Goal: Task Accomplishment & Management: Use online tool/utility

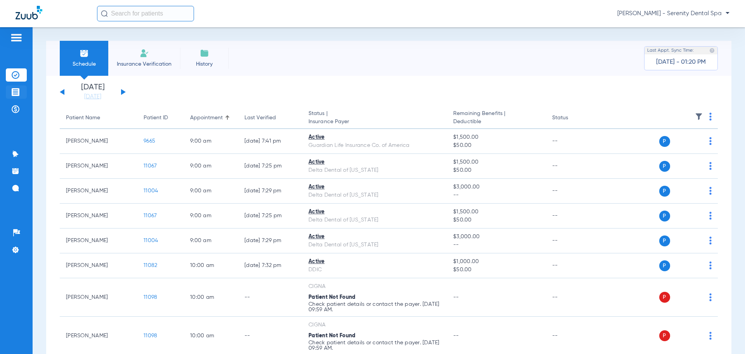
click at [16, 88] on img at bounding box center [16, 92] width 8 height 8
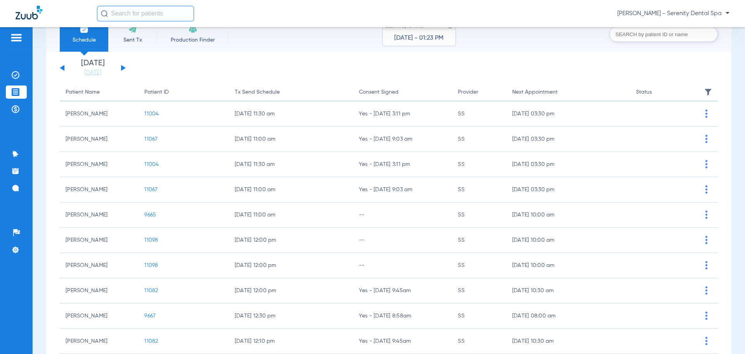
scroll to position [81, 0]
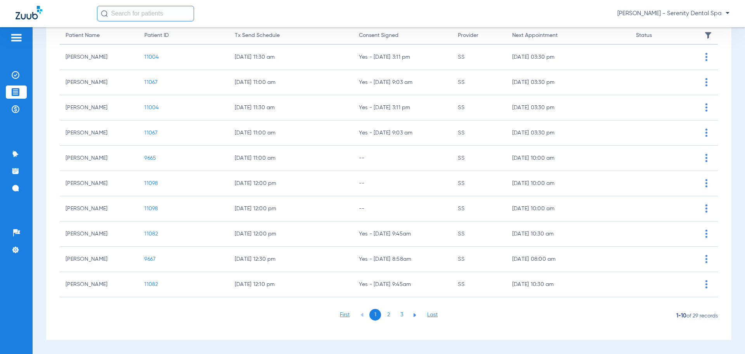
click at [386, 314] on li "2" at bounding box center [389, 315] width 12 height 12
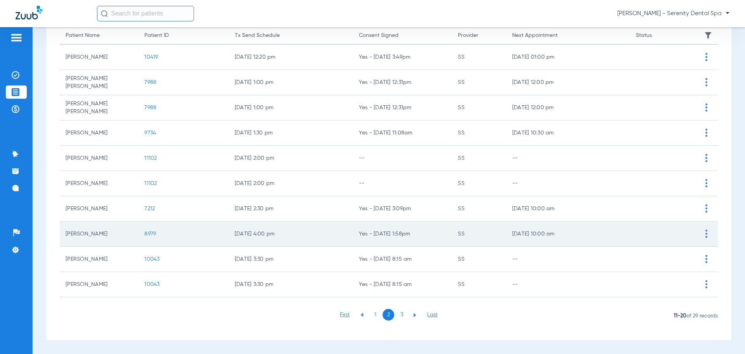
click at [149, 236] on span "8979" at bounding box center [150, 233] width 12 height 5
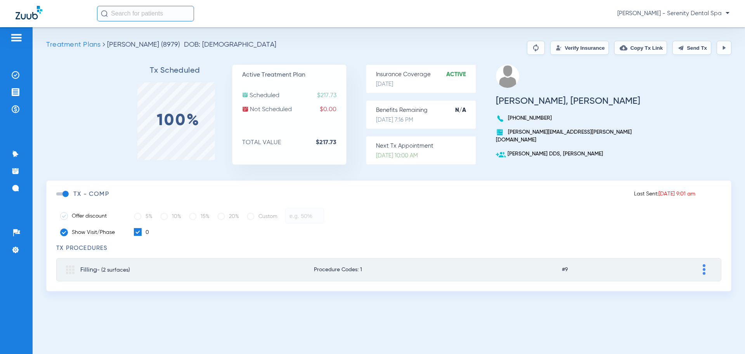
click at [688, 47] on button "Send Tx" at bounding box center [692, 48] width 39 height 14
click at [707, 271] on button at bounding box center [704, 270] width 9 height 12
type input "Filling"
type input "(2 surfaces)"
type input "217.73"
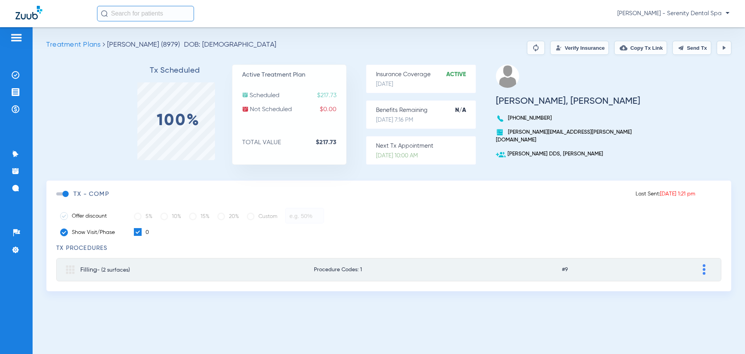
type input "0.00"
type input "195.96"
type input "0.00"
type input "21.77"
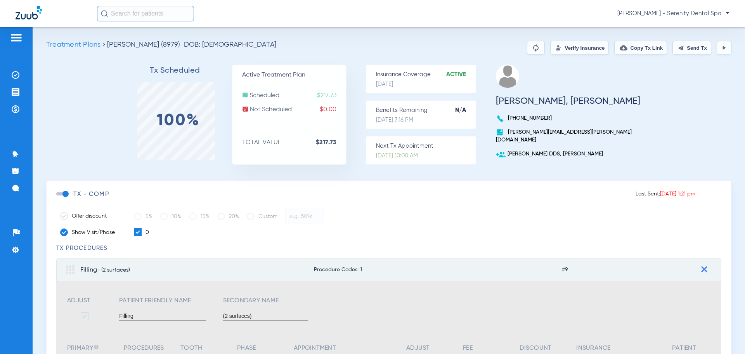
click at [708, 270] on mat-expansion-panel-header "Filling - (2 surfaces) Procedure Codes: 1 #9" at bounding box center [388, 269] width 665 height 23
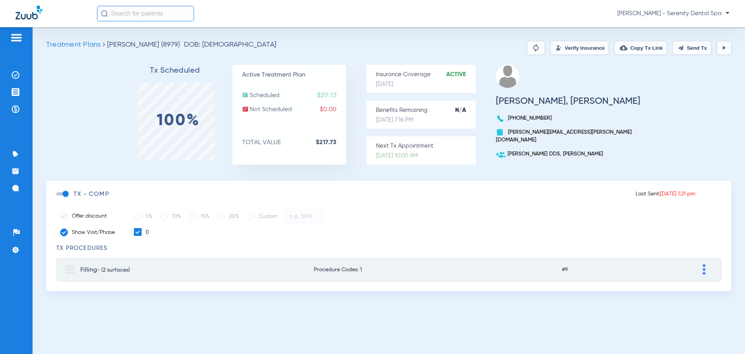
click at [724, 47] on img at bounding box center [724, 48] width 6 height 6
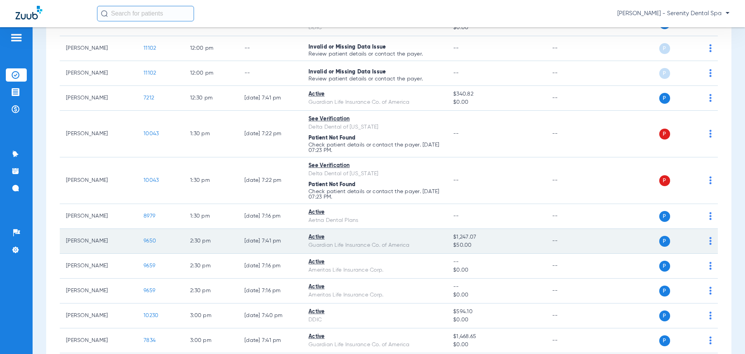
scroll to position [466, 0]
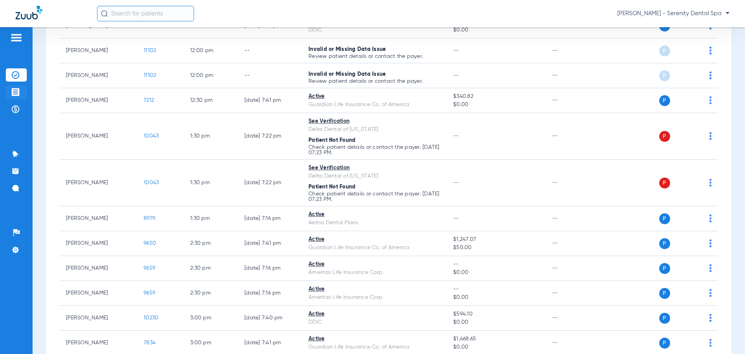
click at [16, 92] on img at bounding box center [16, 92] width 8 height 8
